Goal: Task Accomplishment & Management: Complete application form

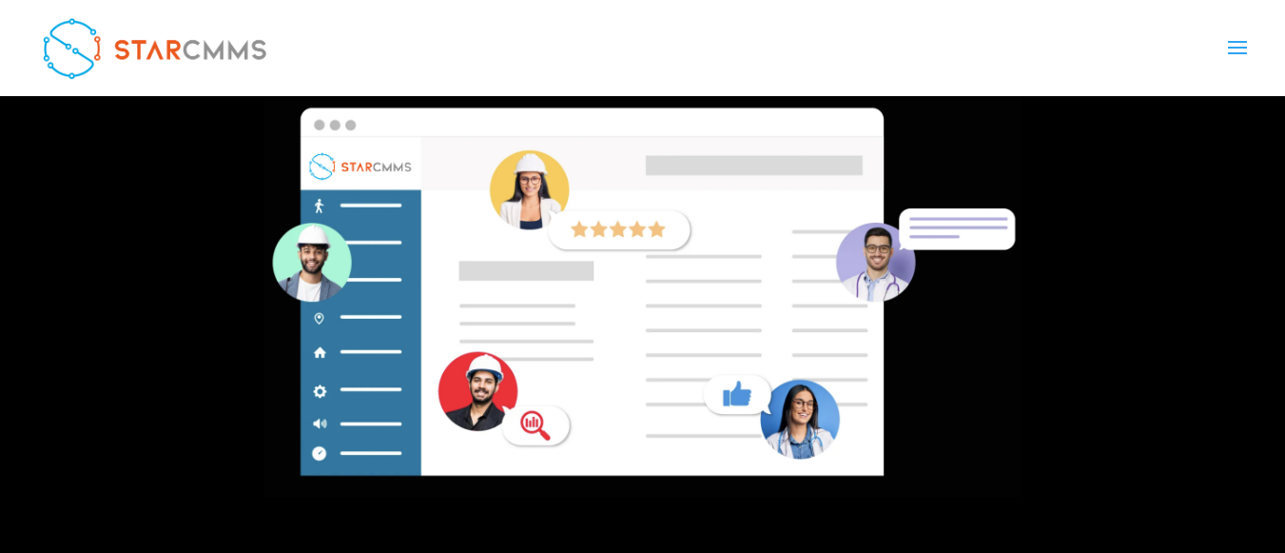
click at [0, 0] on link "+966 53 933 0170" at bounding box center [0, 0] width 0 height 0
click at [0, 0] on link "[PHONE_NUMBER]" at bounding box center [0, 0] width 0 height 0
click at [0, 0] on div "+971 56 577 8428 +966 53 933 0170" at bounding box center [0, 0] width 0 height 0
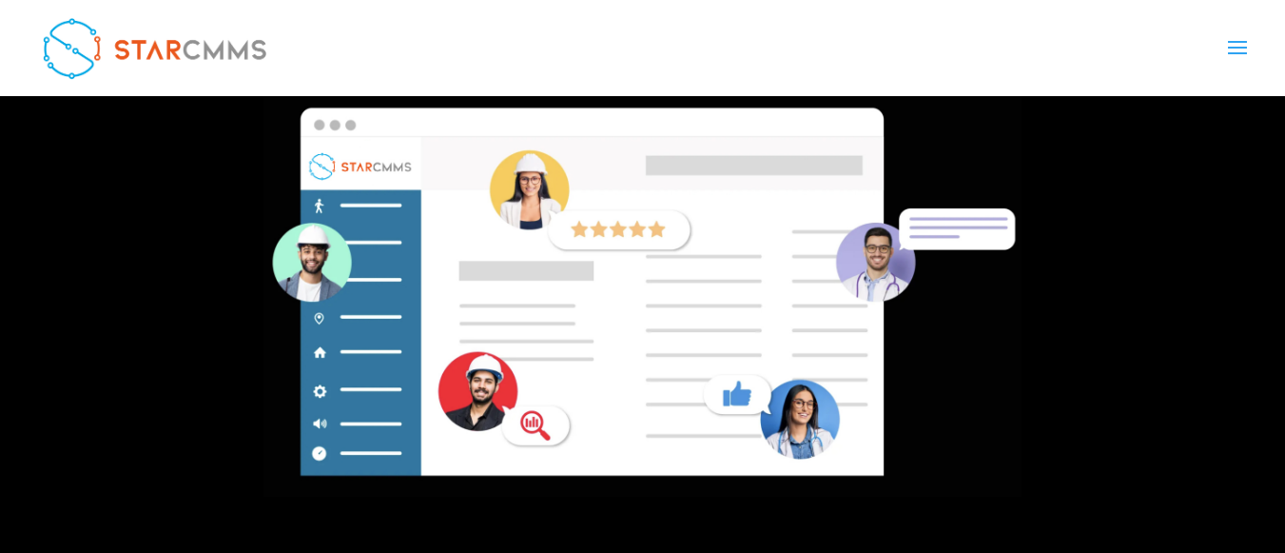
click at [0, 0] on div "+971 56 577 8428 +966 53 933 0170" at bounding box center [0, 0] width 0 height 0
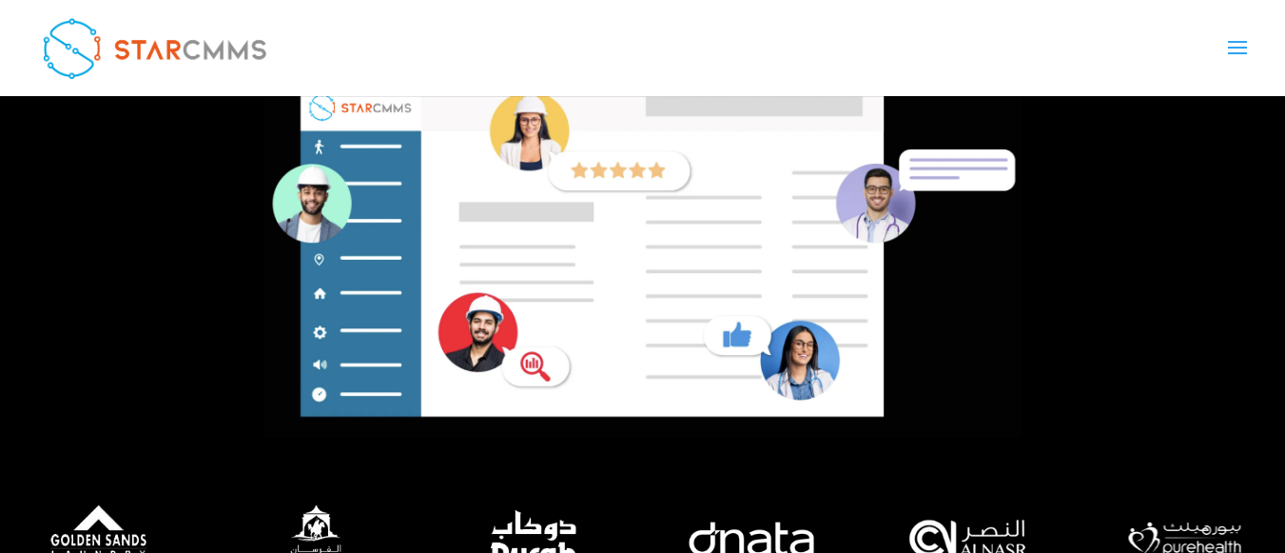
scroll to position [761, 0]
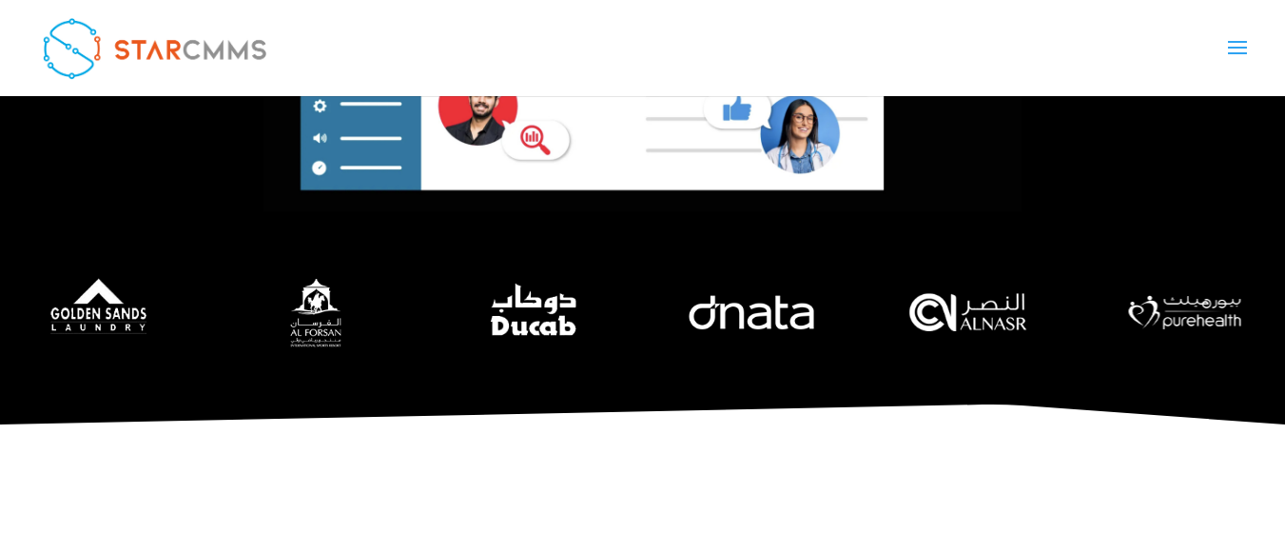
click at [0, 0] on div "+971 56 577 8428 +966 53 933 0170" at bounding box center [0, 0] width 0 height 0
click at [0, 0] on link "[PHONE_NUMBER]" at bounding box center [0, 0] width 0 height 0
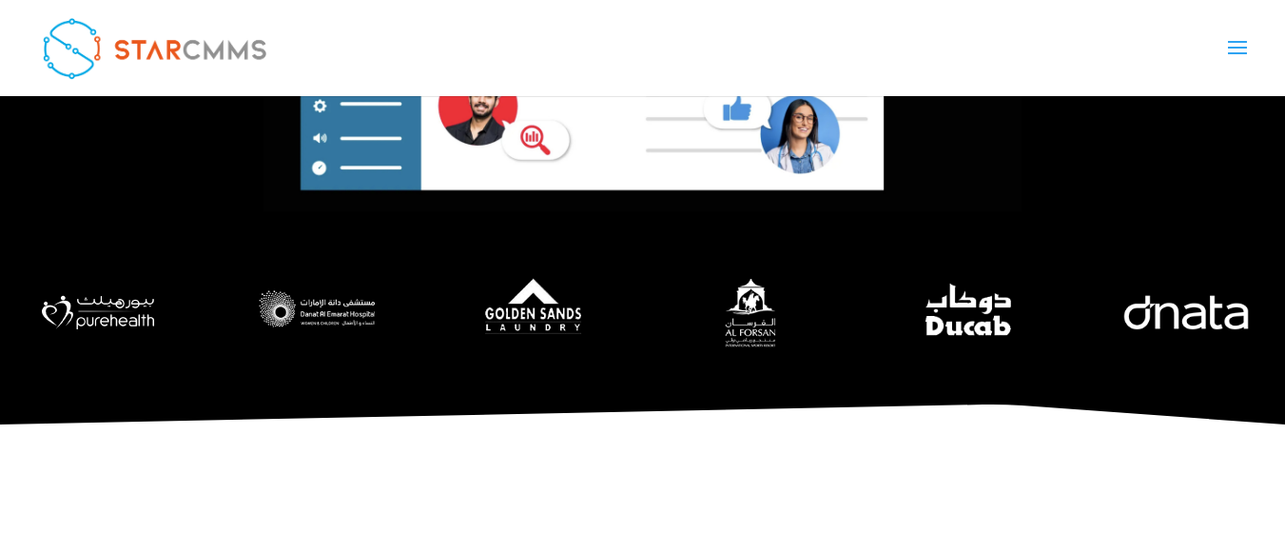
click at [0, 0] on link "[PHONE_NUMBER]" at bounding box center [0, 0] width 0 height 0
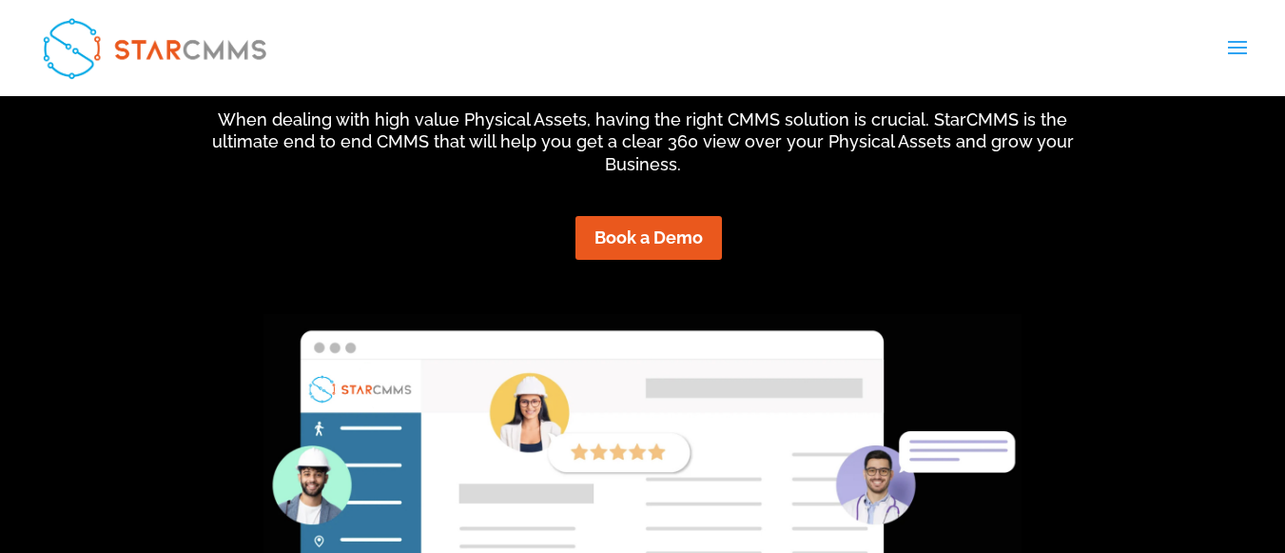
scroll to position [571, 0]
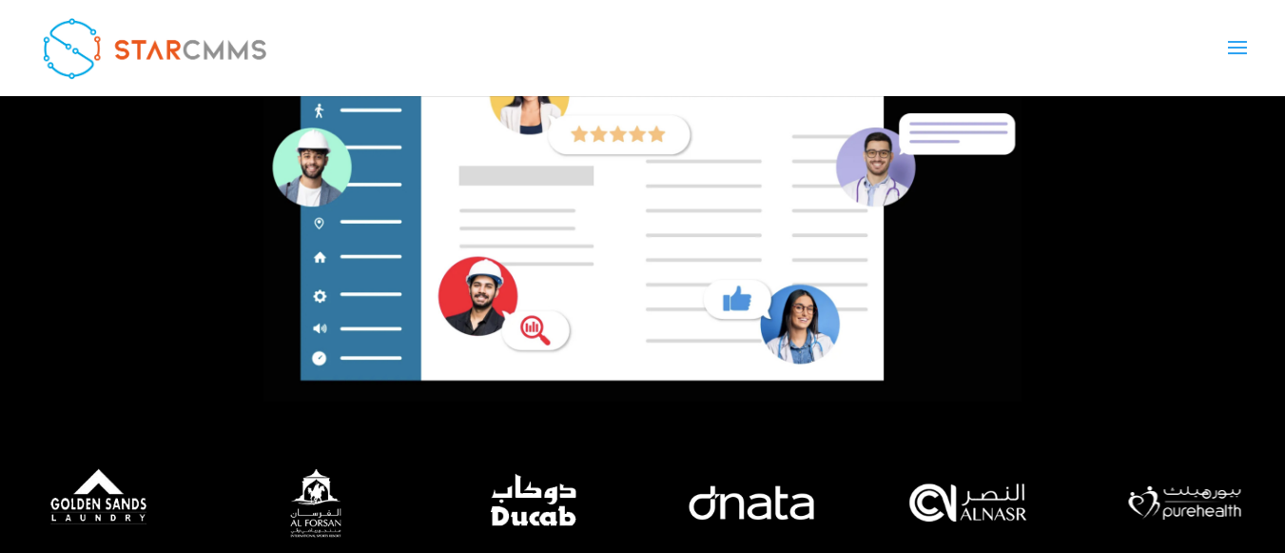
click at [0, 0] on link "[PHONE_NUMBER]" at bounding box center [0, 0] width 0 height 0
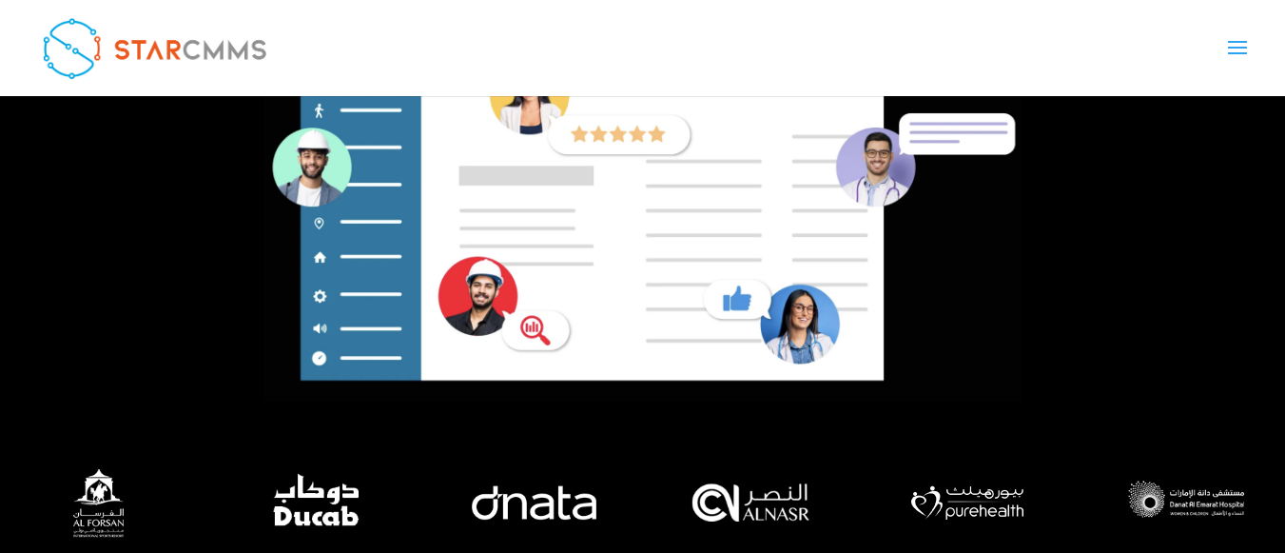
click at [0, 0] on link "[PHONE_NUMBER]" at bounding box center [0, 0] width 0 height 0
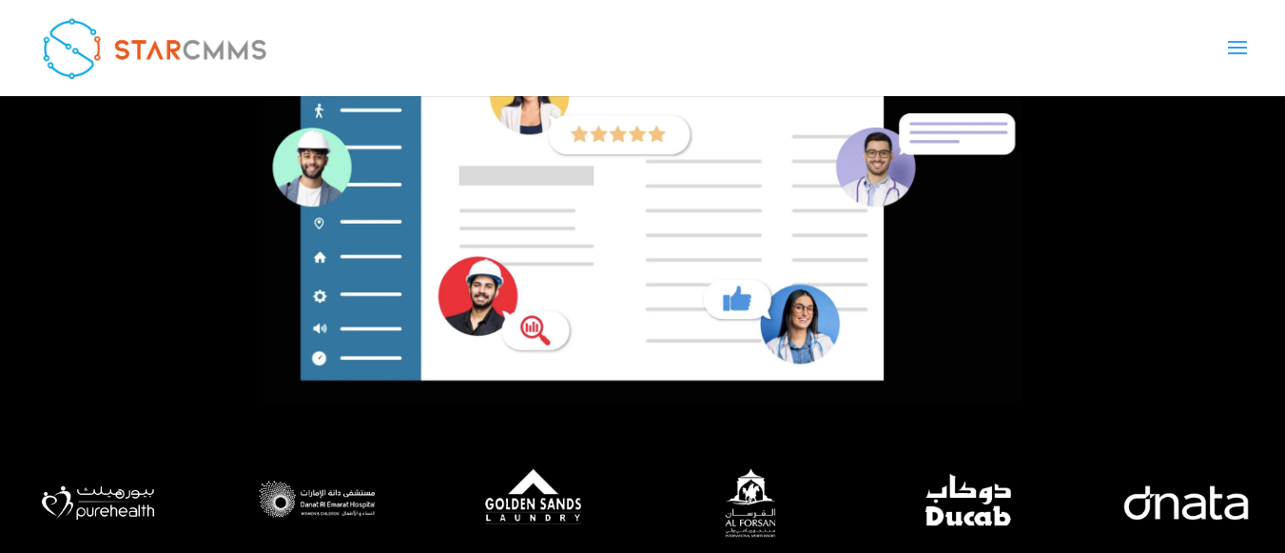
click at [0, 0] on link "Request Software Demo" at bounding box center [0, 0] width 0 height 0
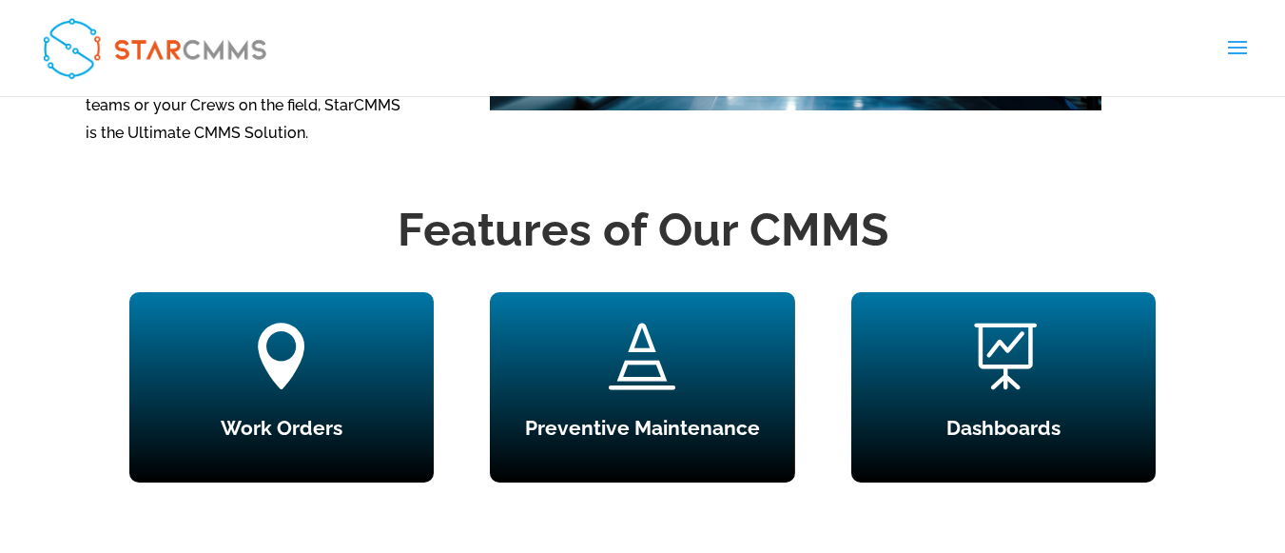
scroll to position [1331, 0]
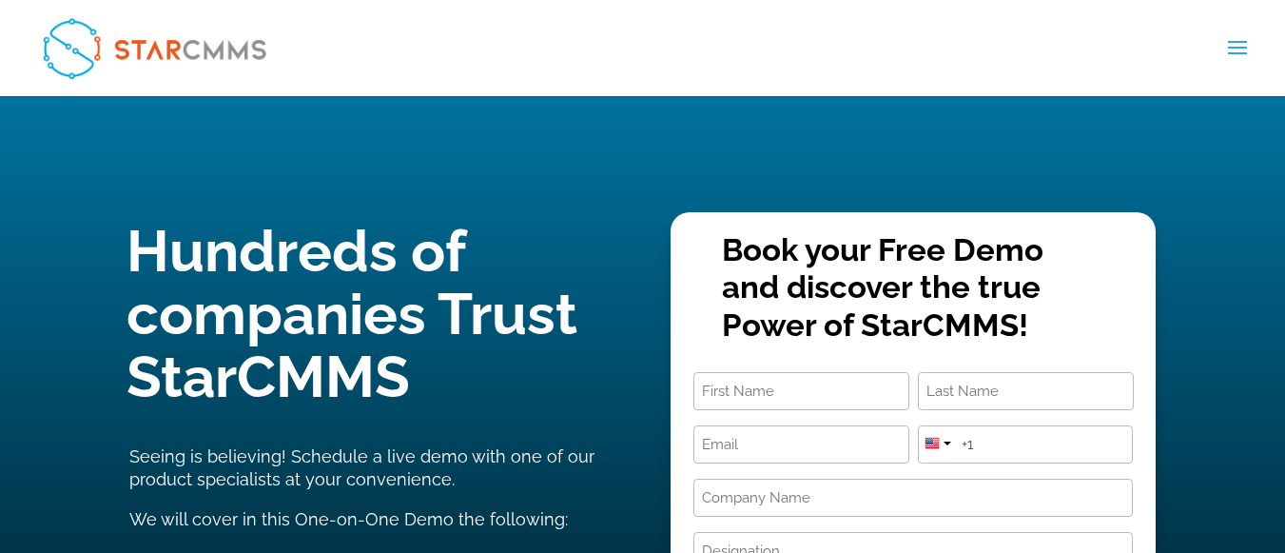
scroll to position [95, 0]
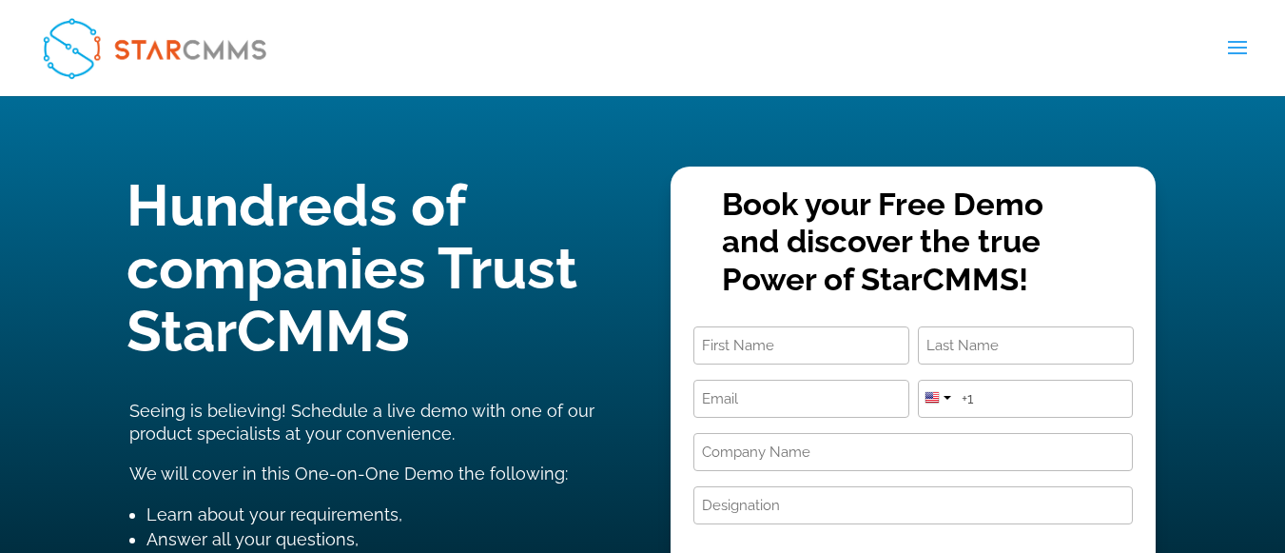
click at [773, 326] on input "First" at bounding box center [801, 345] width 216 height 38
type input "[PERSON_NAME]"
click at [991, 326] on input "Last" at bounding box center [1026, 345] width 216 height 38
type input "Sherpa"
click at [777, 379] on input "Email (Required)" at bounding box center [801, 398] width 216 height 38
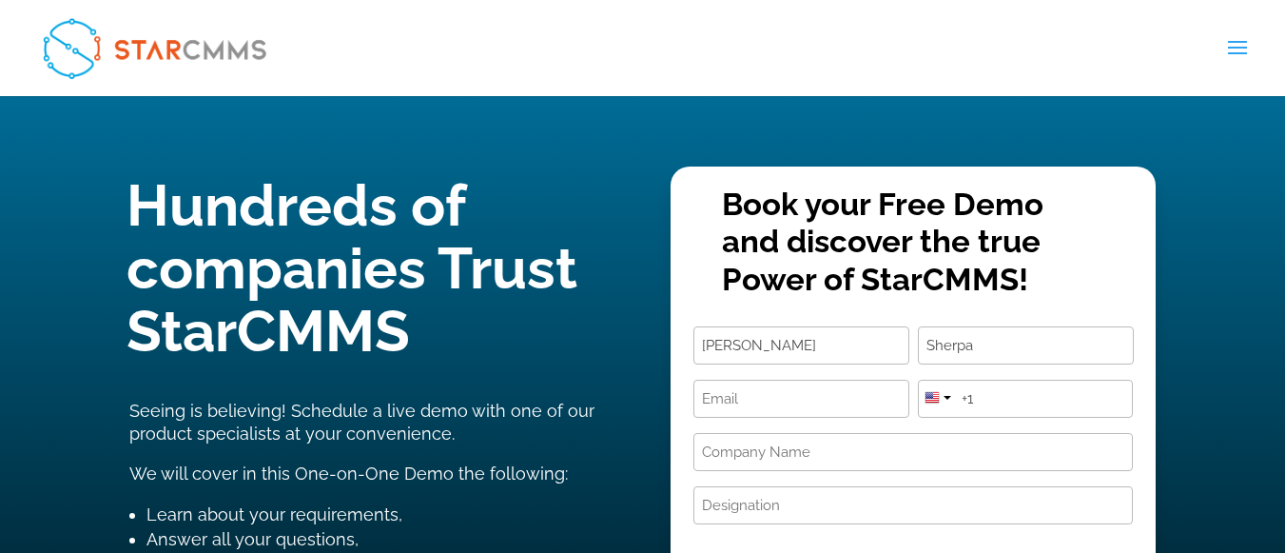
click at [779, 379] on input "Email (Required)" at bounding box center [801, 398] width 216 height 38
type input "[EMAIL_ADDRESS][DOMAIN_NAME]"
click at [944, 380] on div at bounding box center [937, 395] width 36 height 30
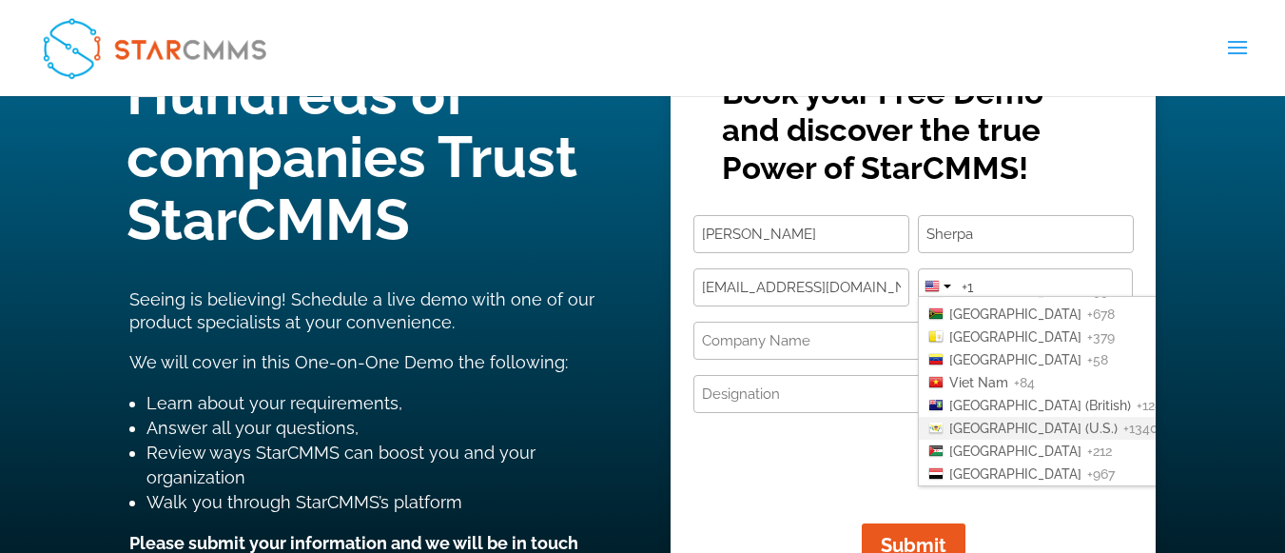
scroll to position [0, 0]
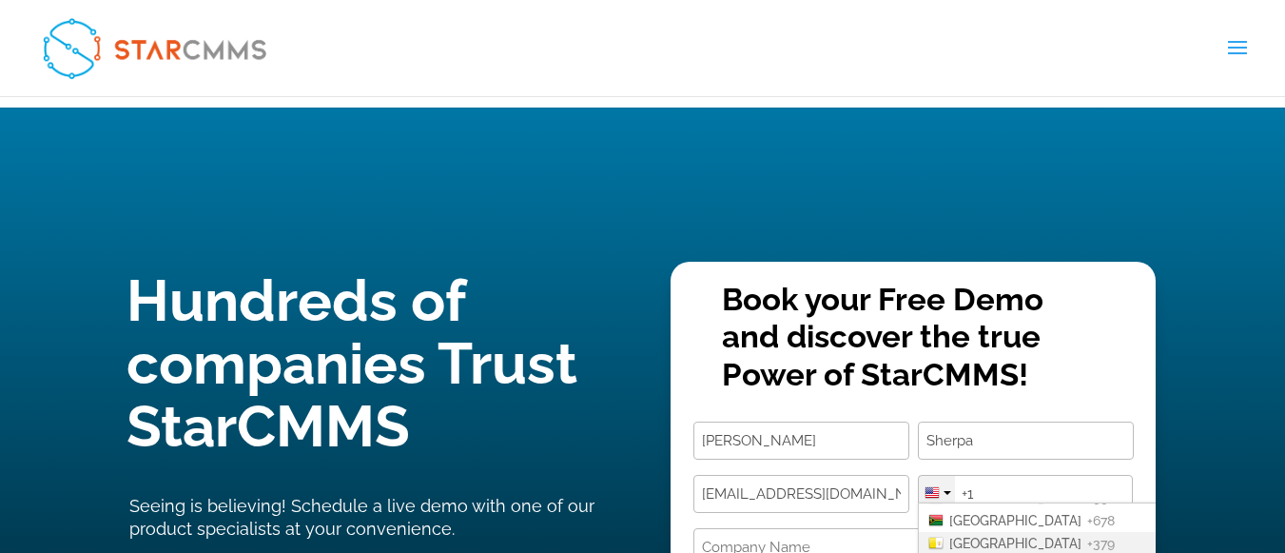
click at [944, 476] on div at bounding box center [937, 491] width 36 height 30
click at [945, 476] on div at bounding box center [937, 491] width 36 height 30
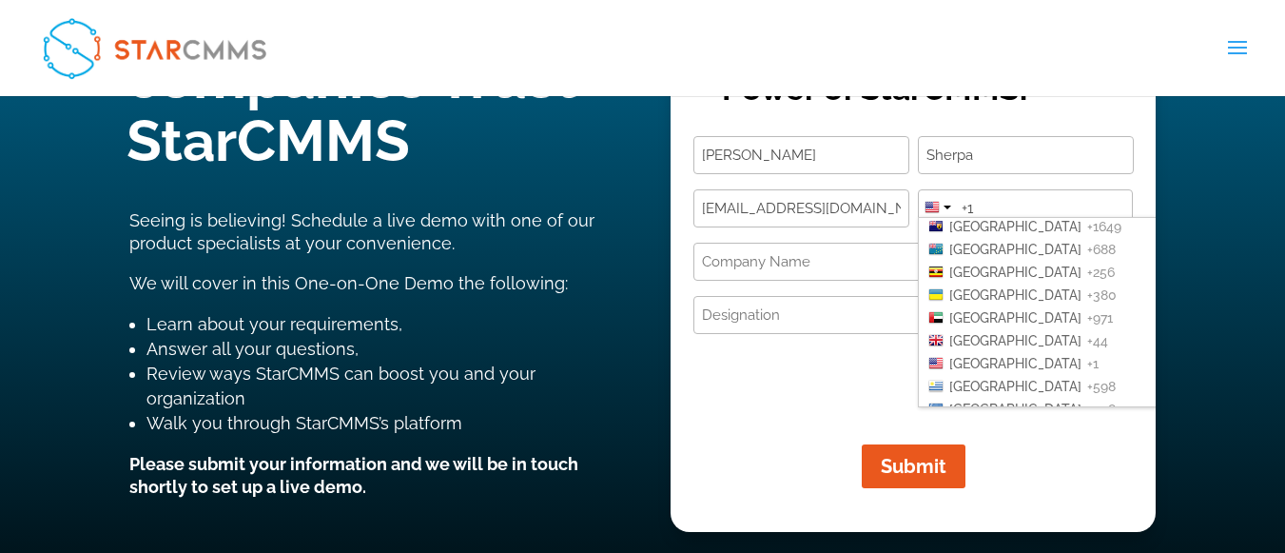
scroll to position [4661, 0]
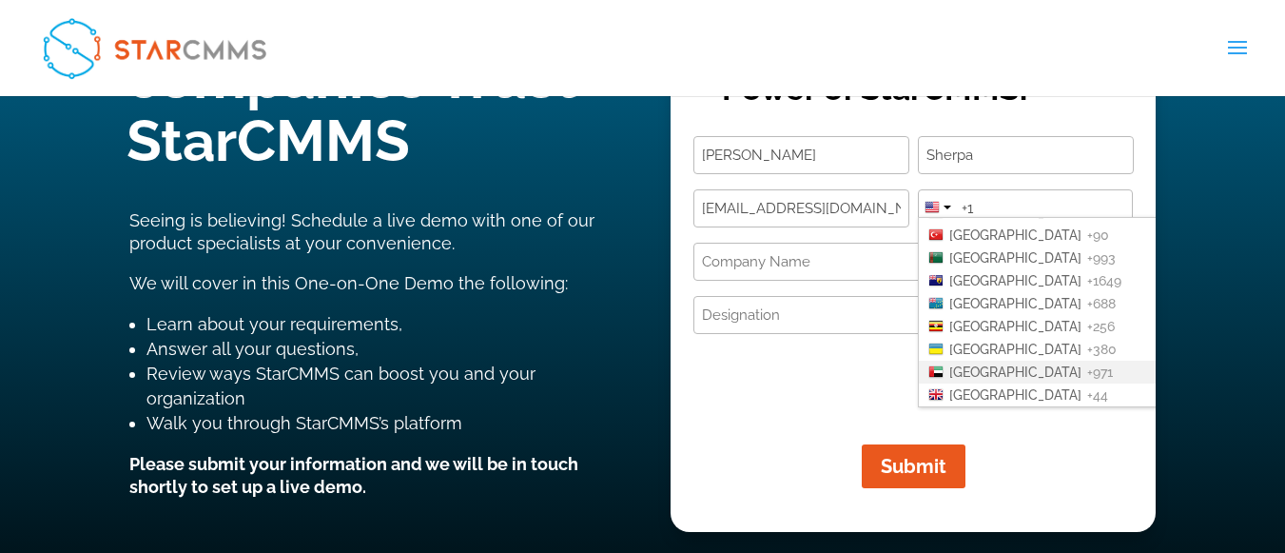
click at [1028, 364] on span "[GEOGRAPHIC_DATA]" at bounding box center [1015, 371] width 132 height 15
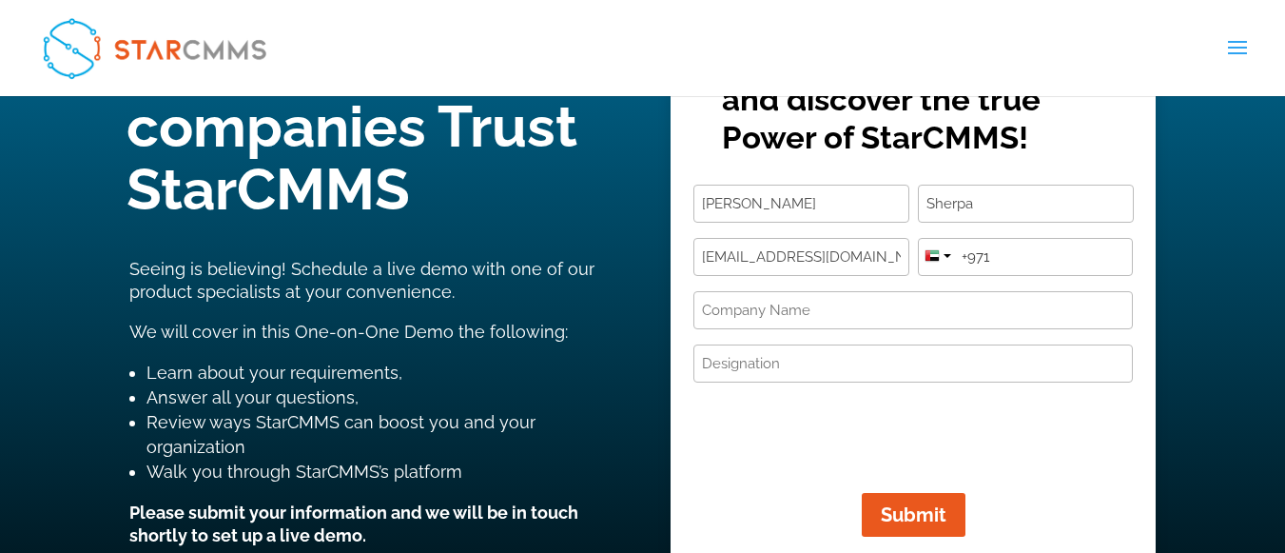
scroll to position [190, 0]
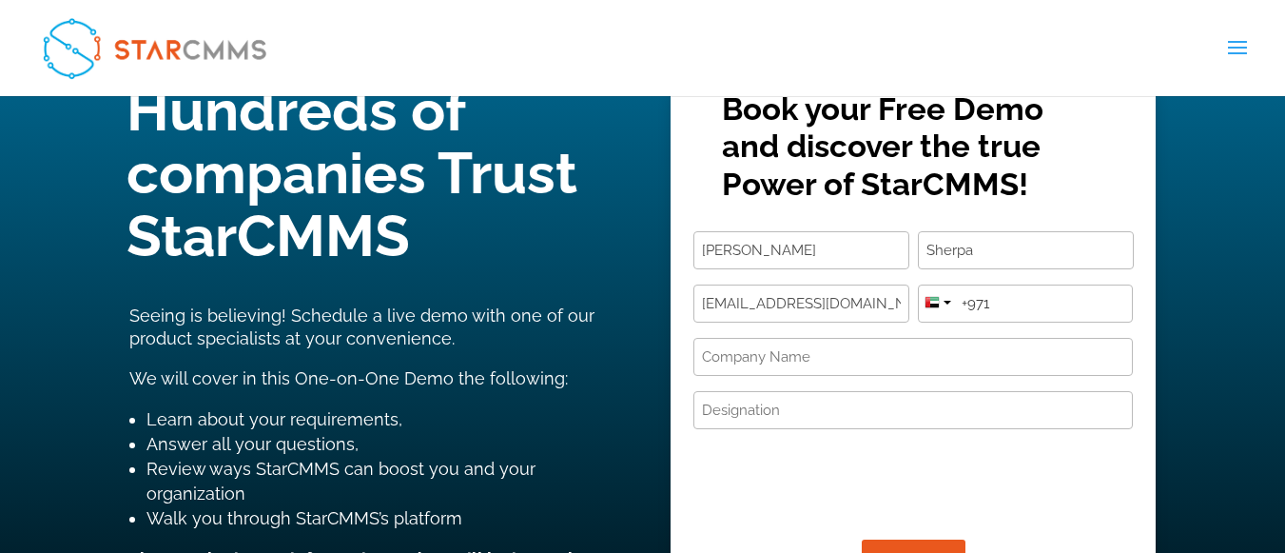
click at [1010, 284] on input "+971" at bounding box center [1026, 303] width 216 height 38
paste input "52 967 4542"
type input "[PHONE_NUMBER]"
click at [827, 243] on div "Name (Required) Dalamu First Sherpa Last Email (Required) Idawa2068@gmail.com P…" at bounding box center [912, 374] width 439 height 287
click at [775, 338] on input "Company Name (Required)" at bounding box center [912, 357] width 439 height 38
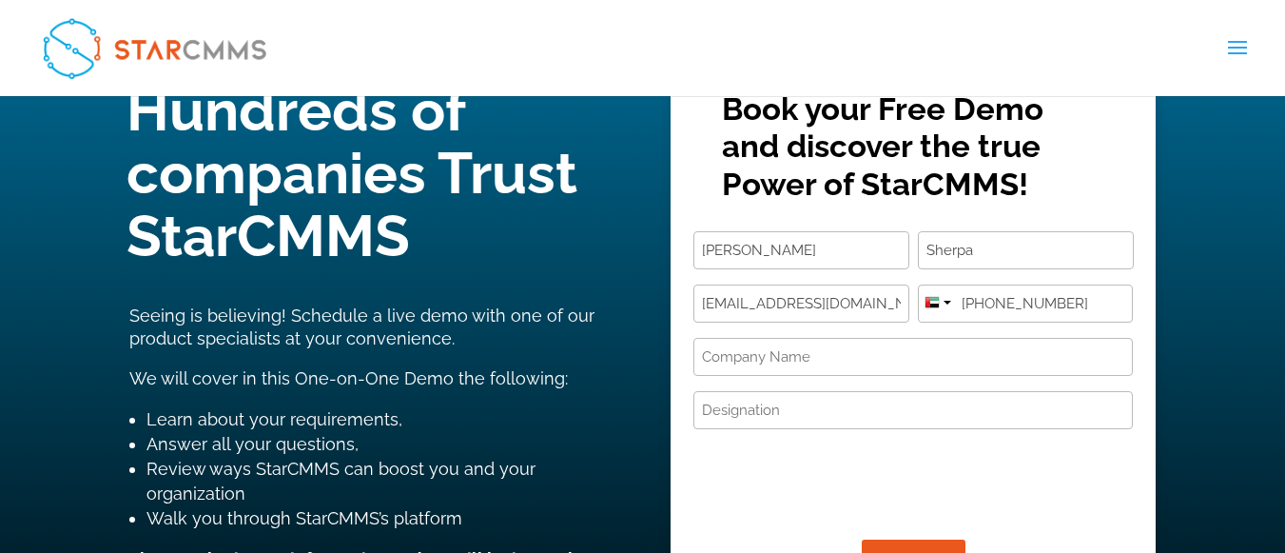
click at [776, 338] on input "Company Name (Required)" at bounding box center [912, 357] width 439 height 38
type input "Limove ge"
drag, startPoint x: 789, startPoint y: 266, endPoint x: 672, endPoint y: 247, distance: 118.5
click at [672, 247] on div "Book your Free Demo and discover the true Power of StarCMMS! Name (Required) Da…" at bounding box center [912, 414] width 485 height 367
paste input "LImove general trading"
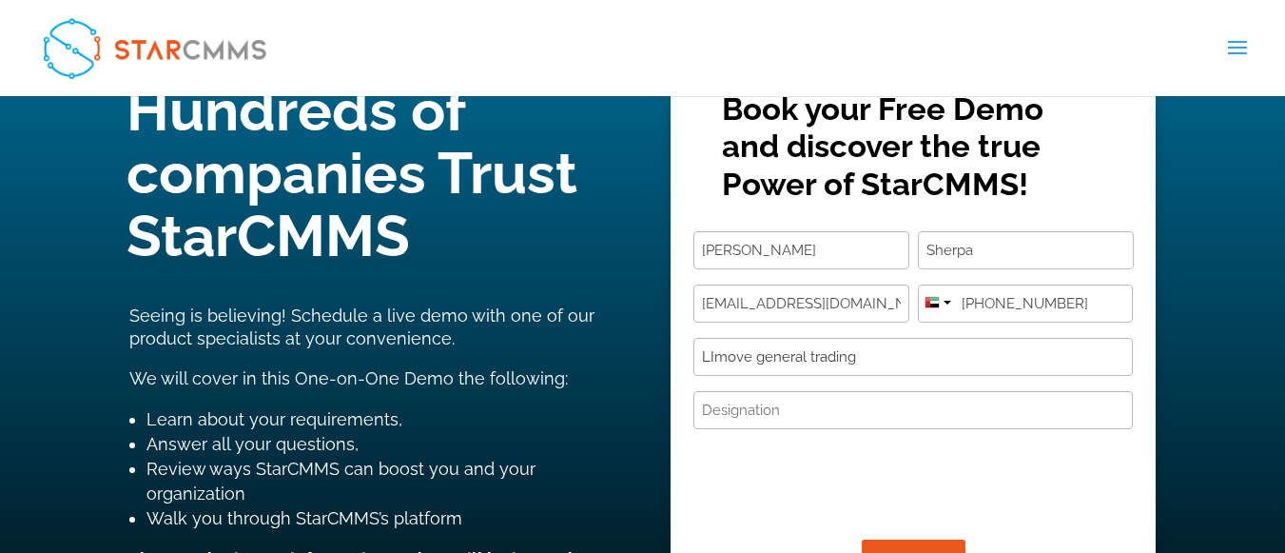
type input "LImove general trading"
click at [754, 391] on input "Designation (Required)" at bounding box center [912, 410] width 439 height 38
click at [751, 391] on input "Designation (Required)" at bounding box center [912, 410] width 439 height 38
click at [908, 550] on span "Submit" at bounding box center [901, 561] width 88 height 23
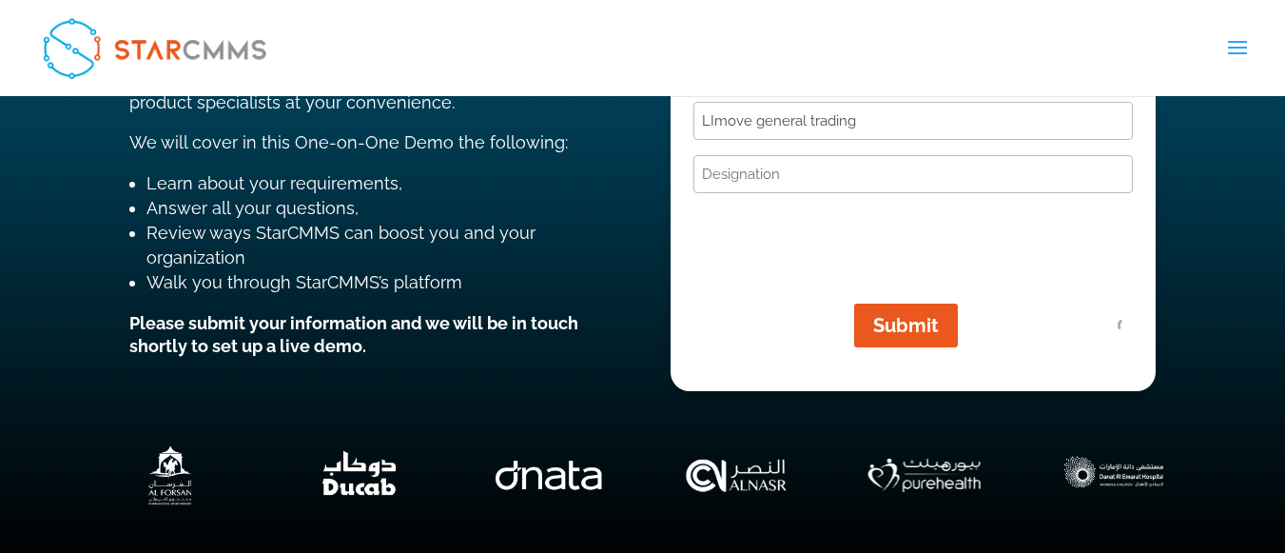
scroll to position [95, 0]
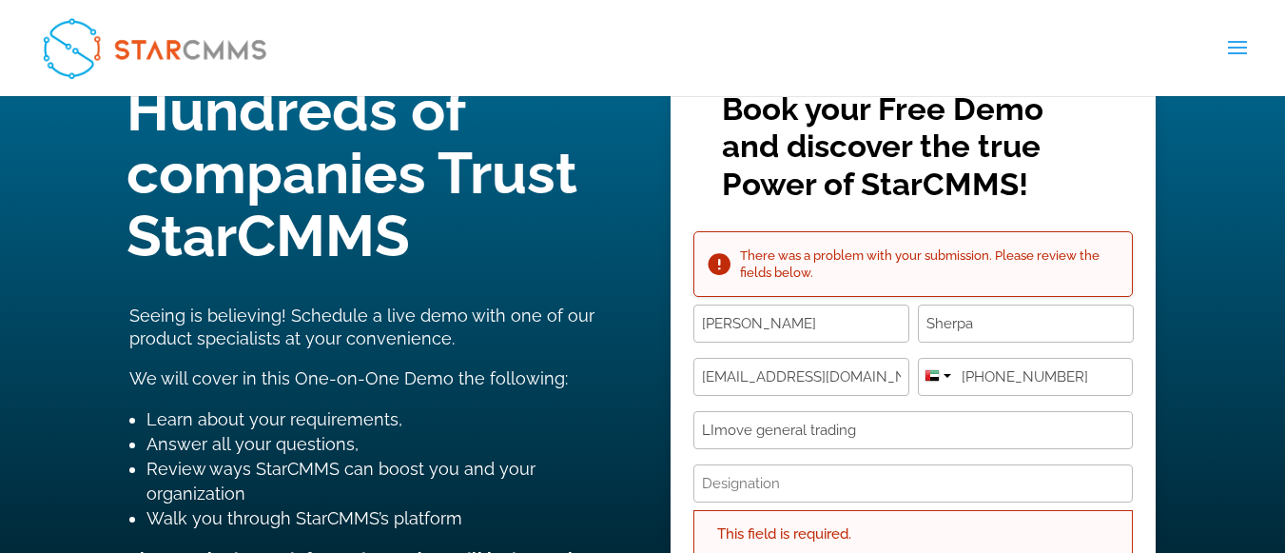
scroll to position [285, 0]
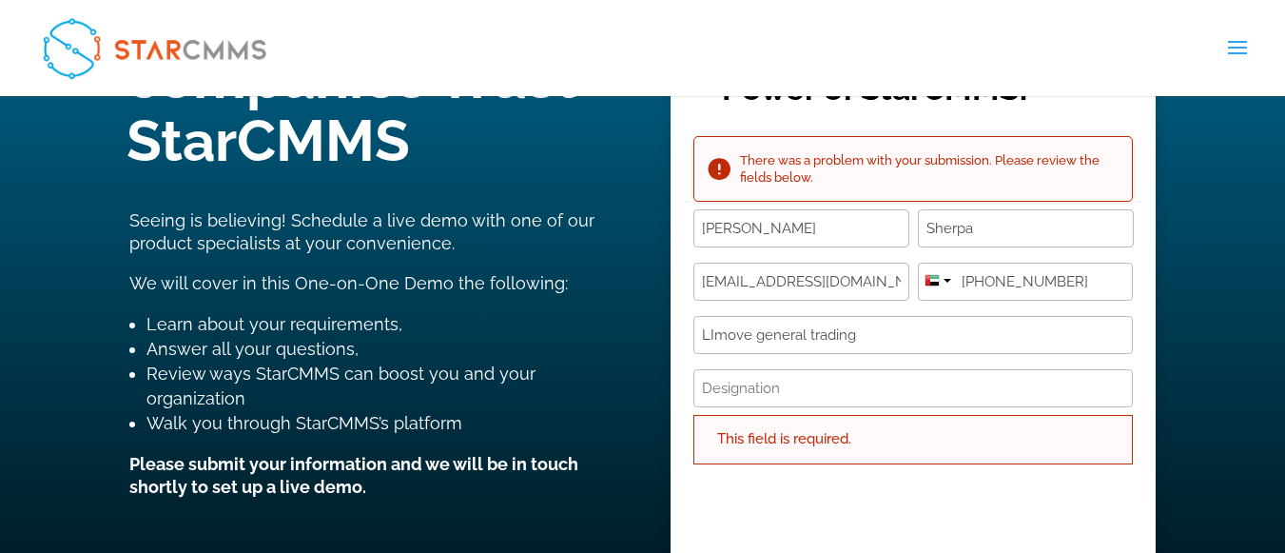
click at [777, 369] on input "Designation (Required)" at bounding box center [912, 388] width 439 height 38
drag, startPoint x: 783, startPoint y: 301, endPoint x: 718, endPoint y: 302, distance: 64.7
click at [718, 369] on input "Designation (Required)" at bounding box center [912, 388] width 439 height 38
paste input "Would it be possible to schedule a demo to walk through its key features, prici…"
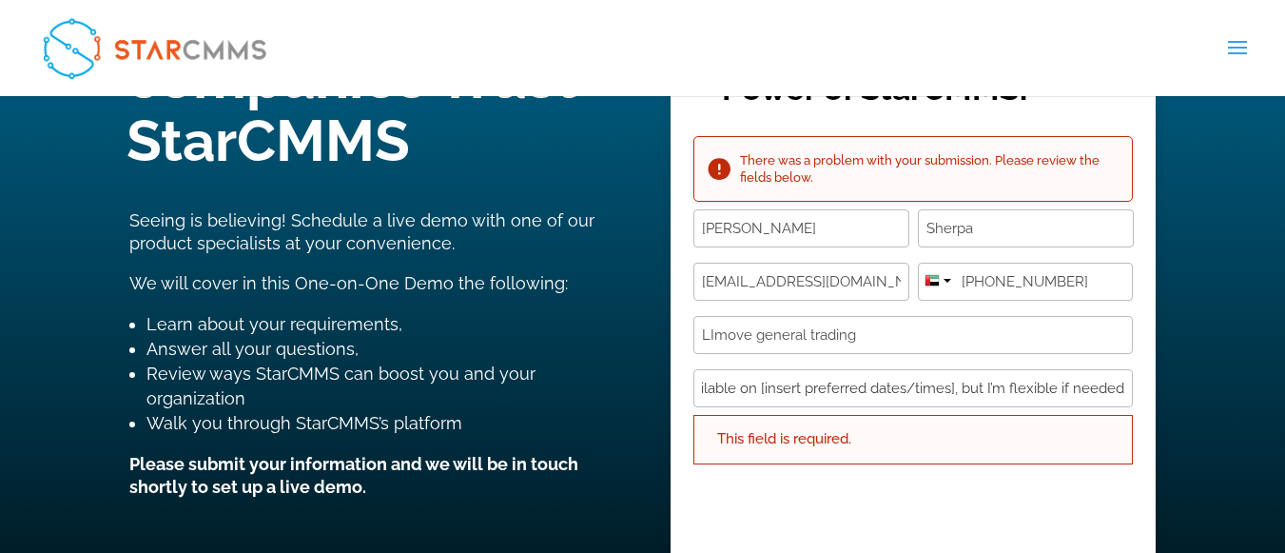
type input "Would it be possible to schedule a demo to walk through its key features, prici…"
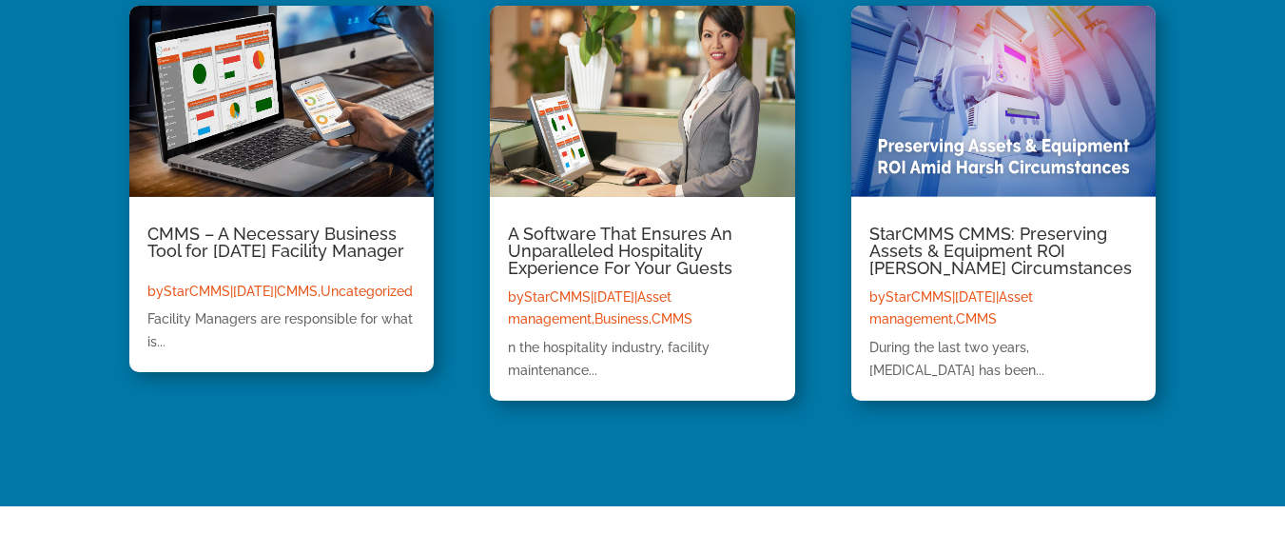
scroll to position [743, 0]
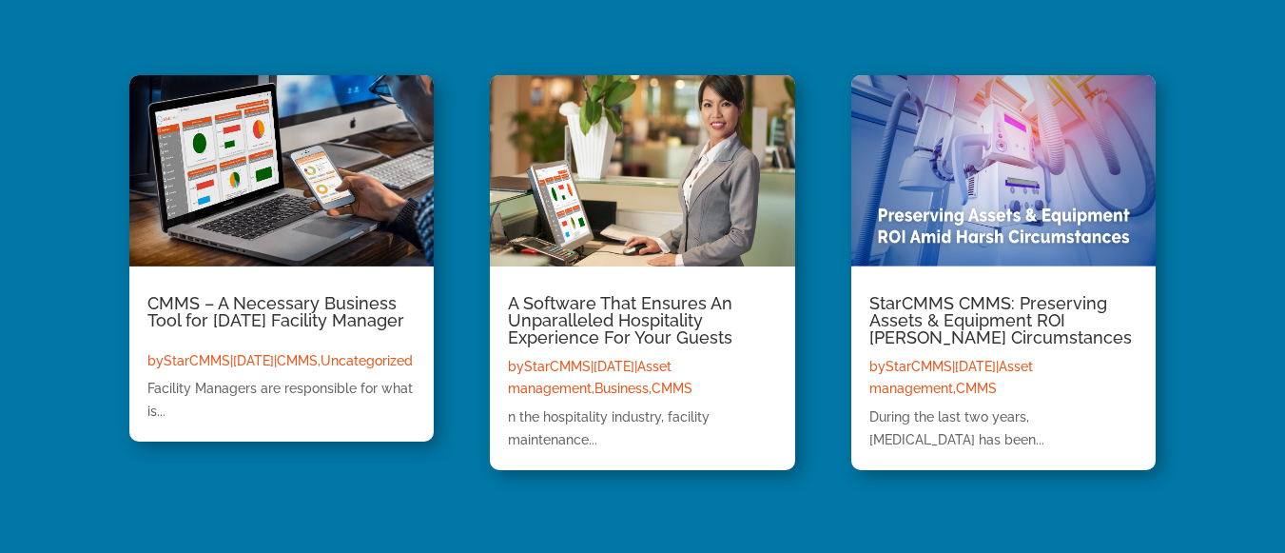
click at [295, 205] on img at bounding box center [281, 169] width 306 height 191
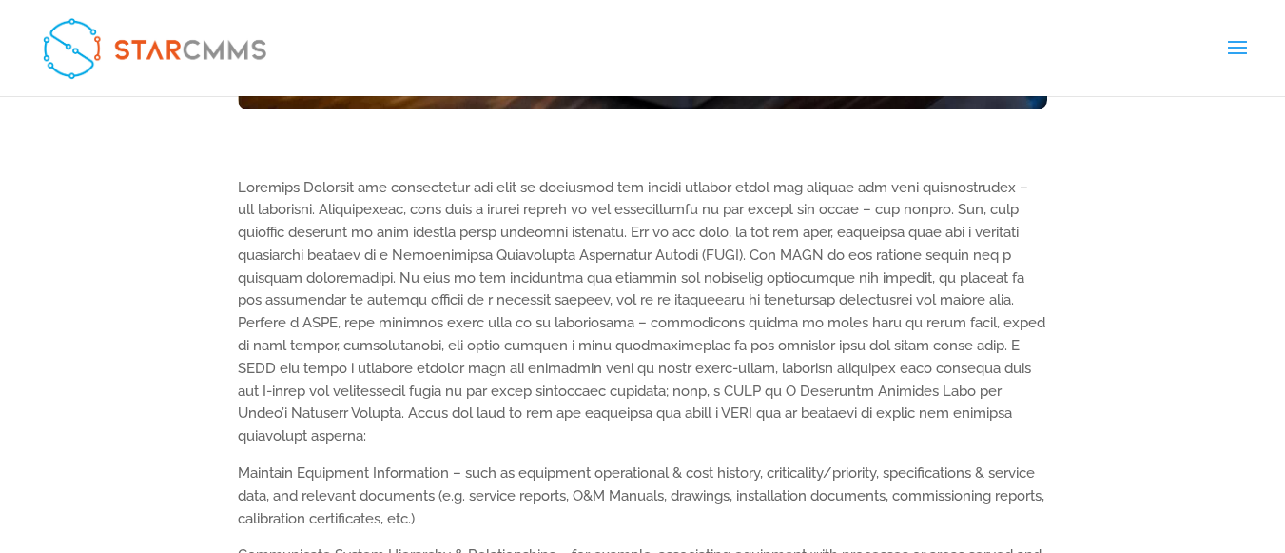
scroll to position [571, 0]
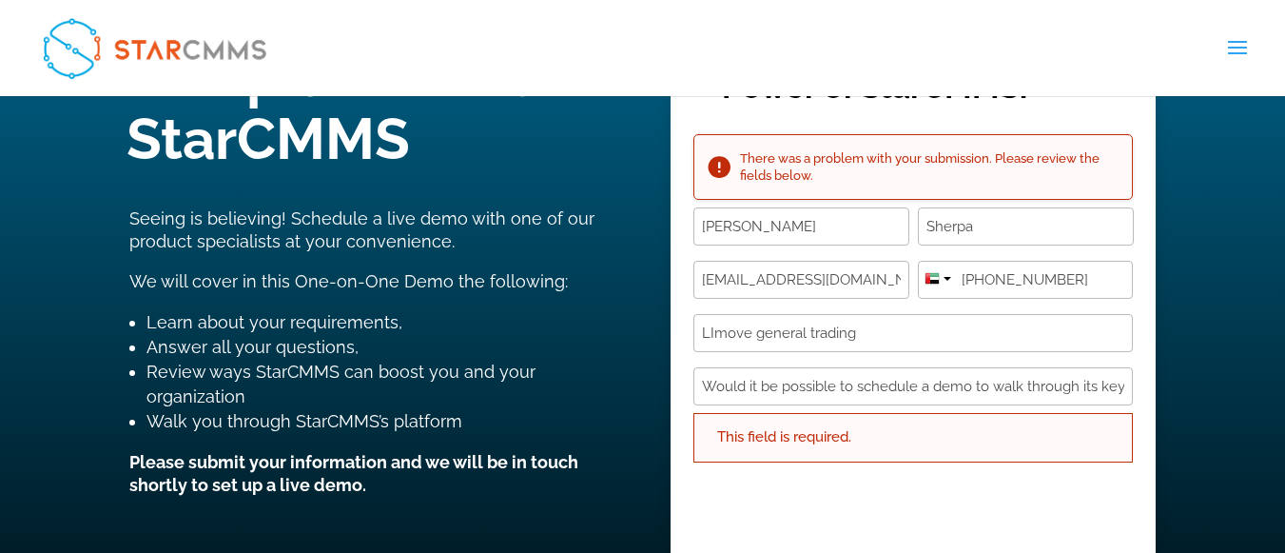
scroll to position [285, 0]
